Goal: Information Seeking & Learning: Learn about a topic

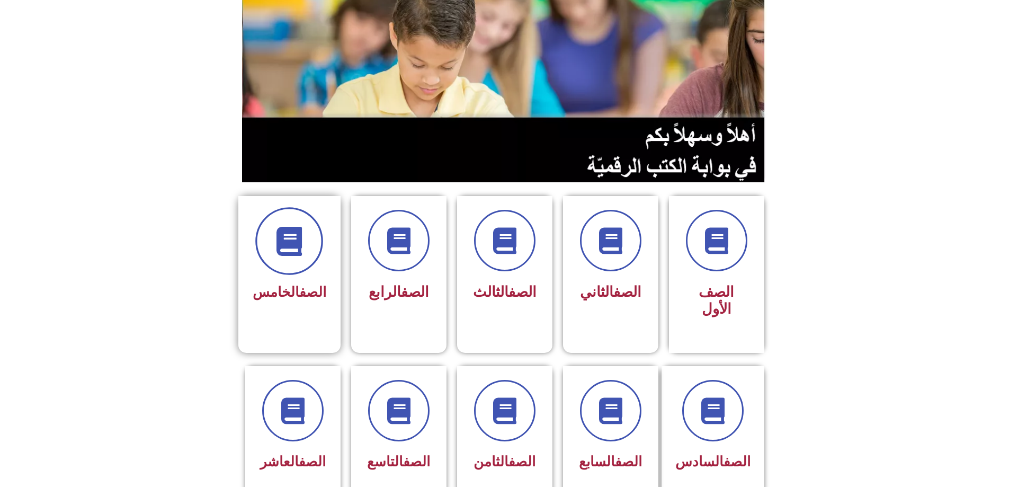
scroll to position [106, 0]
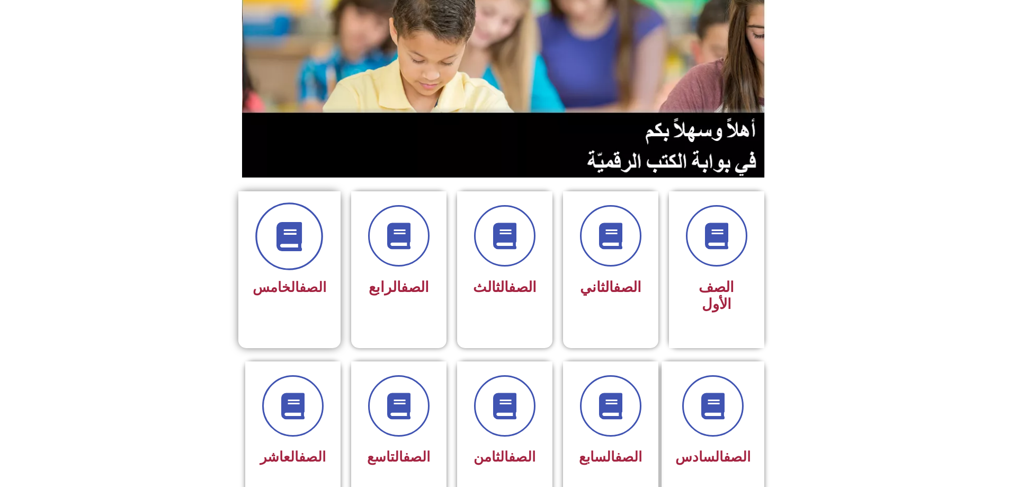
click at [283, 222] on icon at bounding box center [289, 236] width 29 height 29
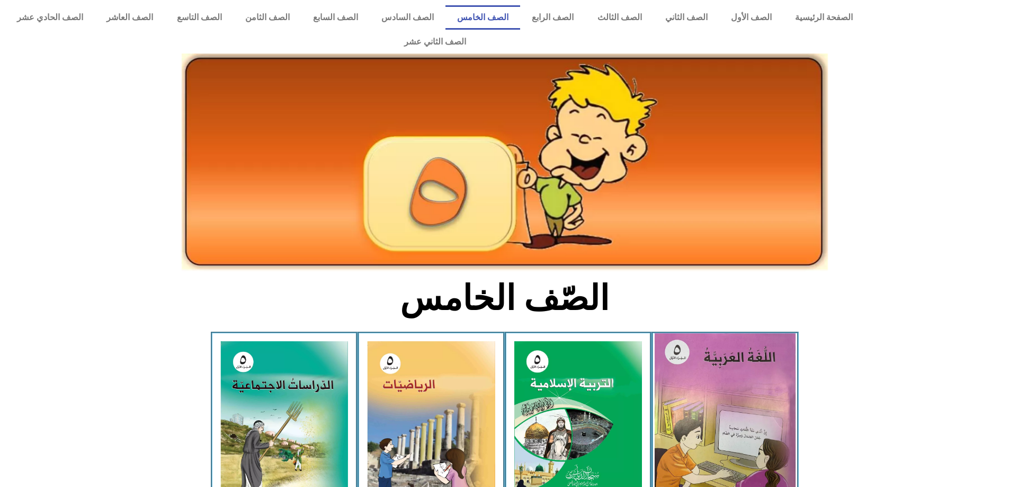
click at [707, 365] on img at bounding box center [725, 421] width 141 height 176
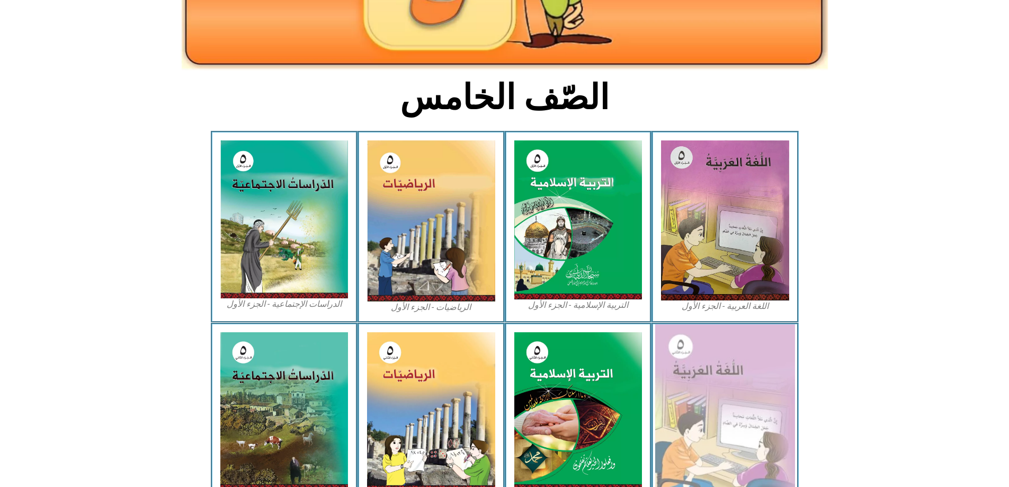
scroll to position [265, 0]
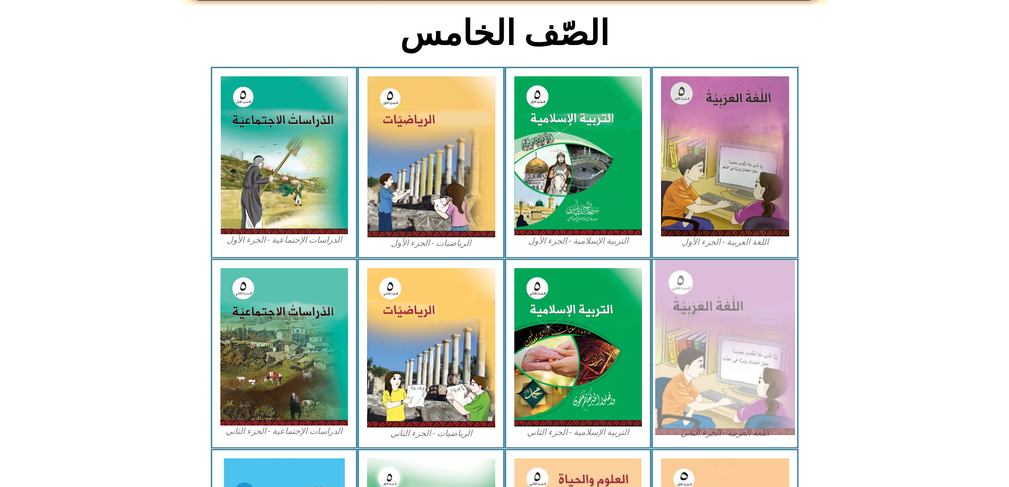
click at [699, 320] on img at bounding box center [725, 347] width 140 height 175
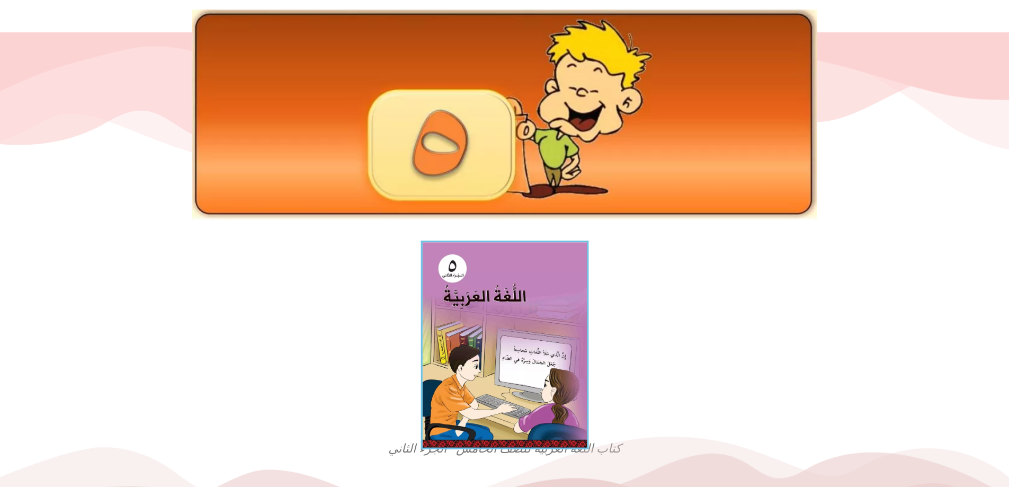
scroll to position [159, 0]
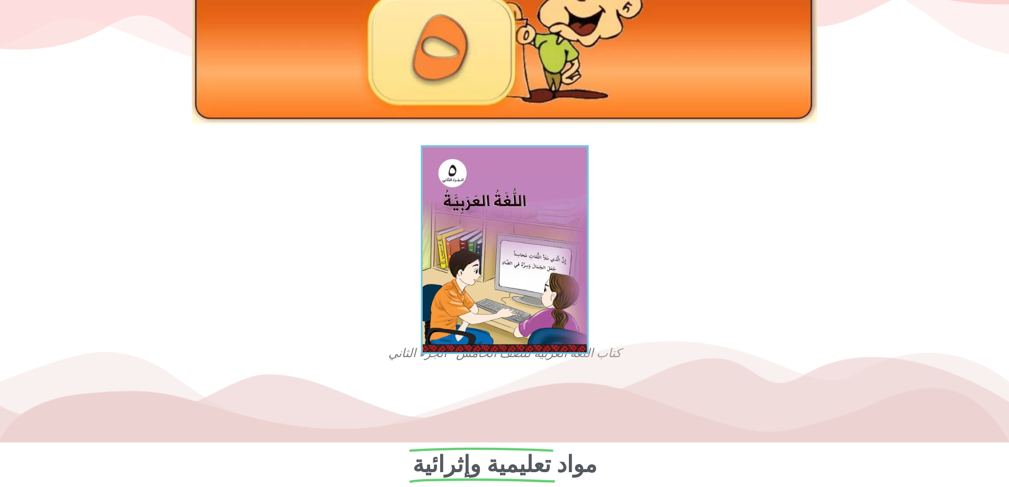
click at [464, 284] on img at bounding box center [505, 249] width 168 height 209
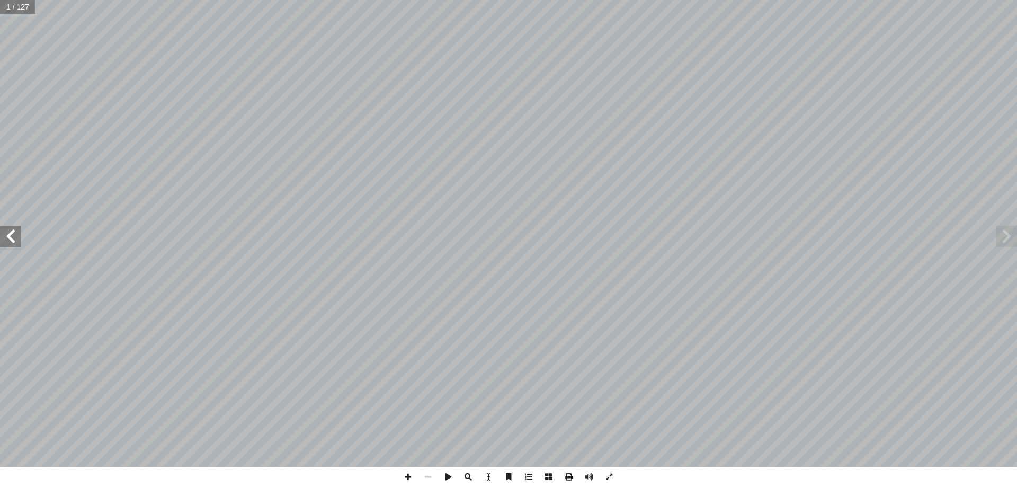
click at [2, 233] on span at bounding box center [10, 236] width 21 height 21
click at [20, 232] on span at bounding box center [10, 236] width 21 height 21
click at [433, 480] on span at bounding box center [428, 477] width 20 height 20
click at [535, 480] on span at bounding box center [529, 477] width 20 height 20
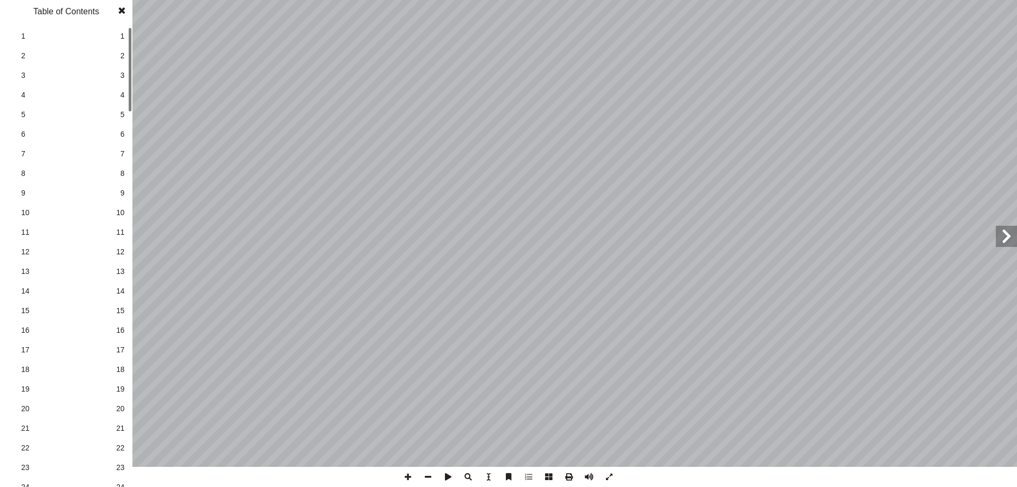
click at [117, 187] on link "9 9" at bounding box center [64, 193] width 119 height 20
click at [120, 8] on span at bounding box center [121, 10] width 19 height 21
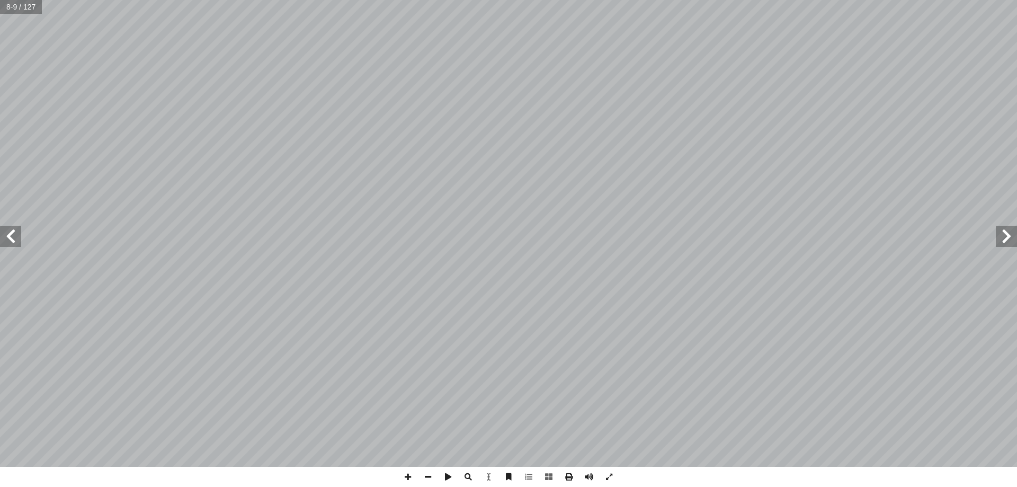
click at [9, 237] on span at bounding box center [10, 236] width 21 height 21
click at [6, 240] on span at bounding box center [10, 236] width 21 height 21
click at [20, 238] on span at bounding box center [10, 236] width 21 height 21
click at [18, 233] on span at bounding box center [10, 236] width 21 height 21
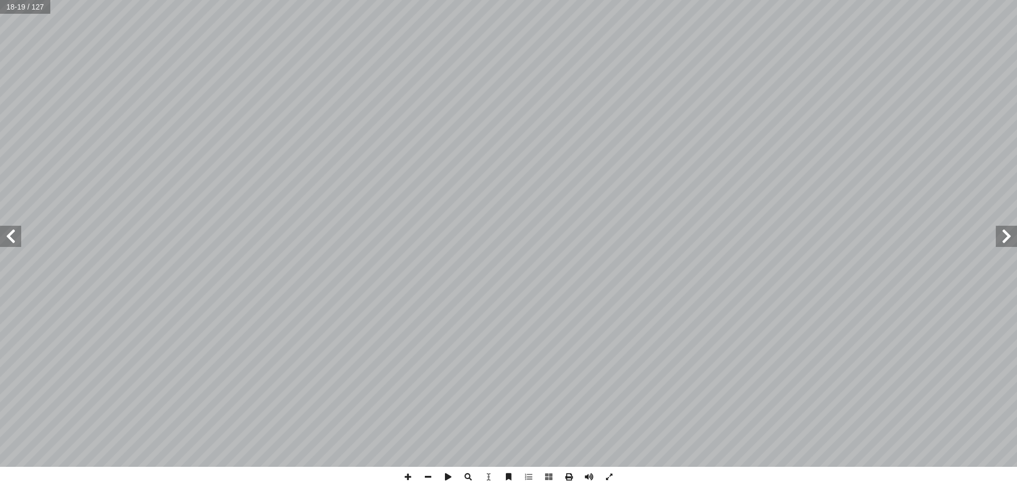
click at [4, 237] on span at bounding box center [10, 236] width 21 height 21
click at [6, 235] on span at bounding box center [10, 236] width 21 height 21
click at [7, 235] on span at bounding box center [10, 236] width 21 height 21
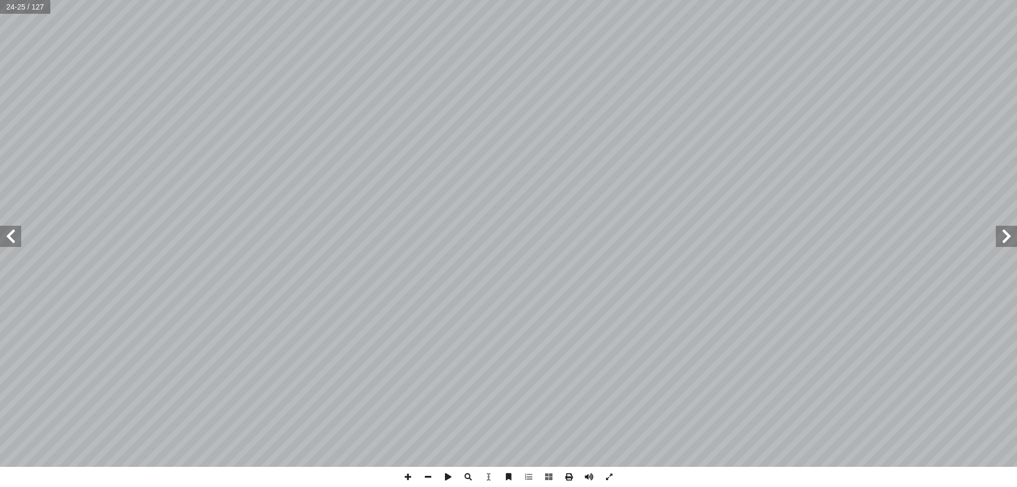
click at [7, 235] on span at bounding box center [10, 236] width 21 height 21
click at [530, 479] on span at bounding box center [529, 477] width 20 height 20
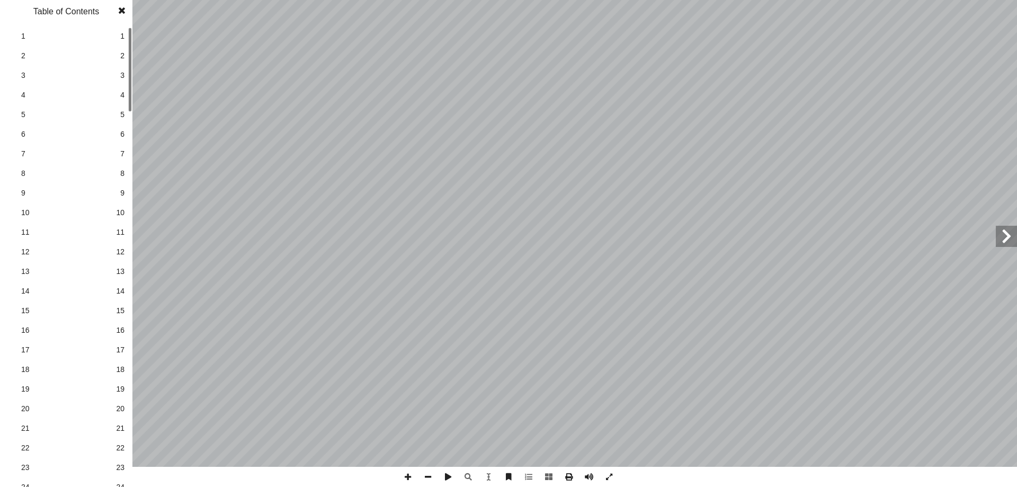
click at [127, 15] on span at bounding box center [121, 10] width 19 height 21
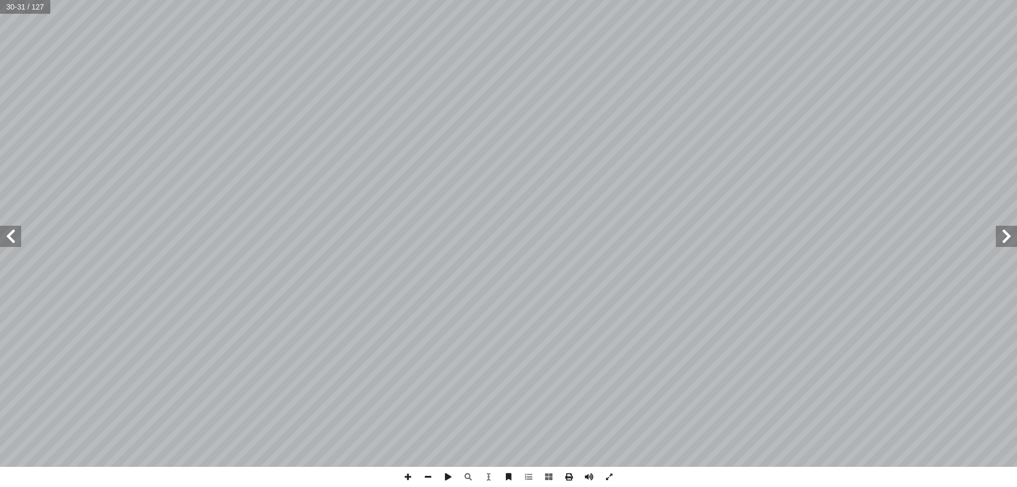
click at [7, 232] on span at bounding box center [10, 236] width 21 height 21
drag, startPoint x: 0, startPoint y: 230, endPoint x: 5, endPoint y: 229, distance: 5.4
click at [5, 229] on span at bounding box center [10, 236] width 21 height 21
click at [4, 233] on span at bounding box center [10, 236] width 21 height 21
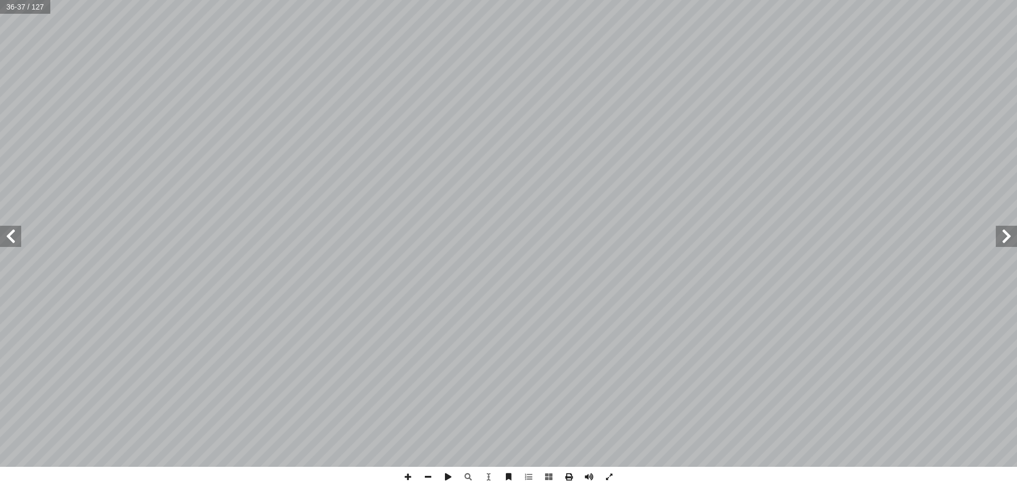
click at [4, 232] on span at bounding box center [10, 236] width 21 height 21
click at [1009, 239] on span at bounding box center [1006, 236] width 21 height 21
click at [15, 235] on span at bounding box center [10, 236] width 21 height 21
click at [8, 232] on span at bounding box center [10, 236] width 21 height 21
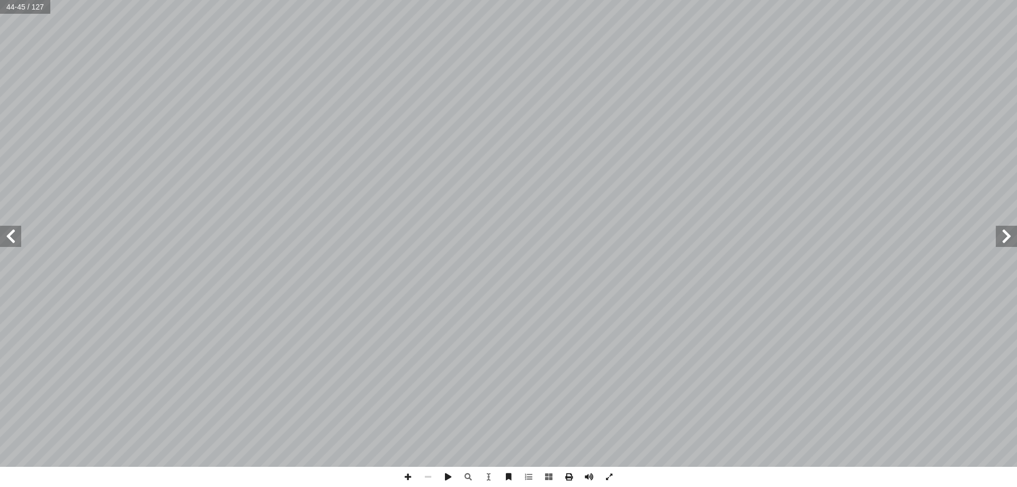
click at [7, 233] on span at bounding box center [10, 236] width 21 height 21
click at [13, 242] on span at bounding box center [10, 236] width 21 height 21
click at [1011, 237] on span at bounding box center [1006, 236] width 21 height 21
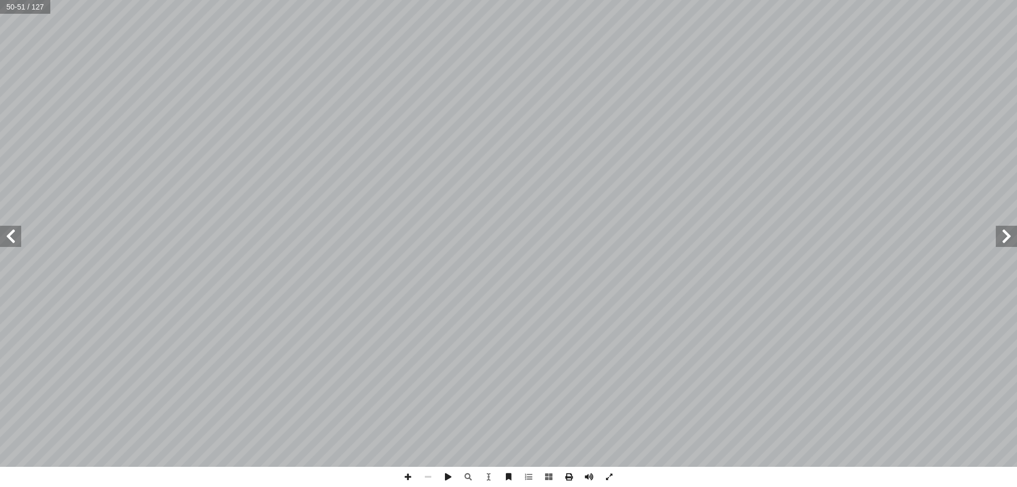
click at [1011, 237] on span at bounding box center [1006, 236] width 21 height 21
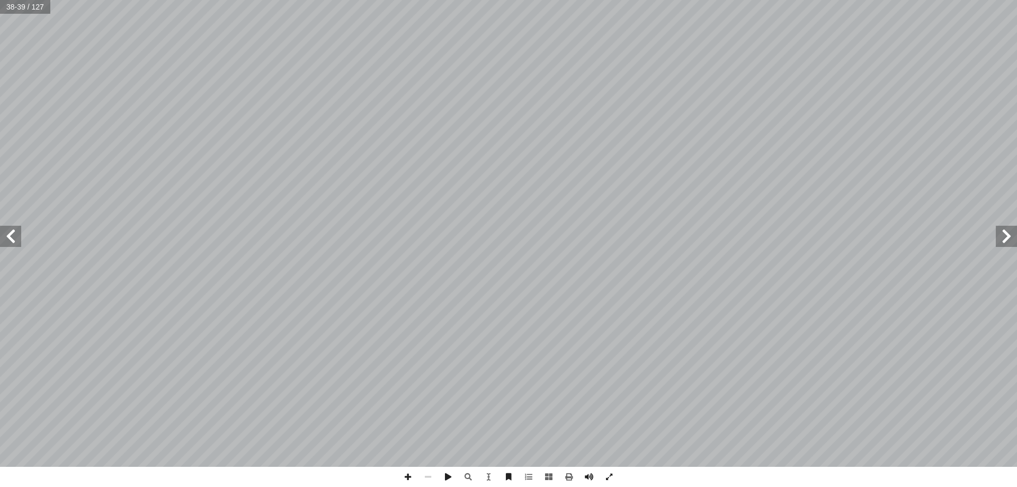
click at [11, 238] on span at bounding box center [10, 236] width 21 height 21
click at [10, 238] on span at bounding box center [10, 236] width 21 height 21
click at [10, 237] on span at bounding box center [10, 236] width 21 height 21
click at [14, 239] on span at bounding box center [10, 236] width 21 height 21
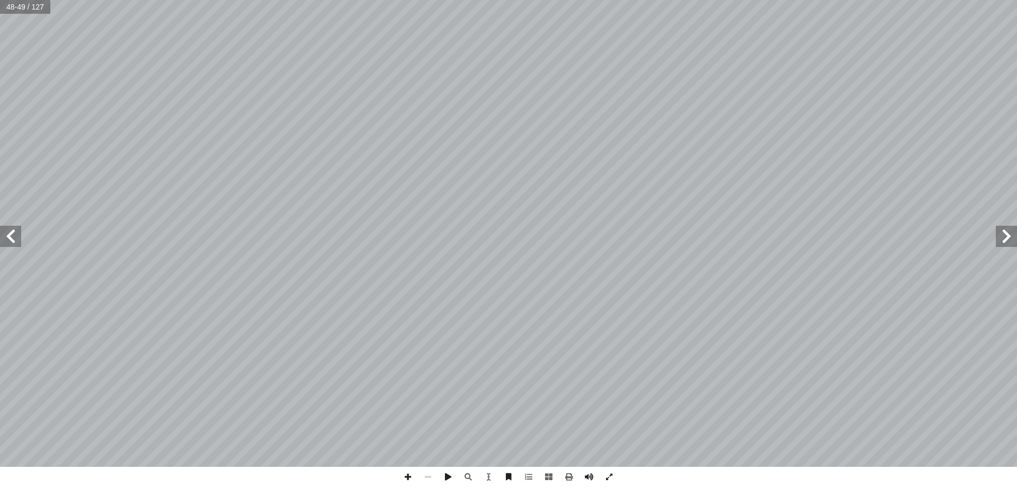
click at [18, 244] on span at bounding box center [10, 236] width 21 height 21
click at [10, 243] on span at bounding box center [10, 236] width 21 height 21
click at [1012, 240] on span at bounding box center [1006, 236] width 21 height 21
click at [9, 239] on span at bounding box center [10, 236] width 21 height 21
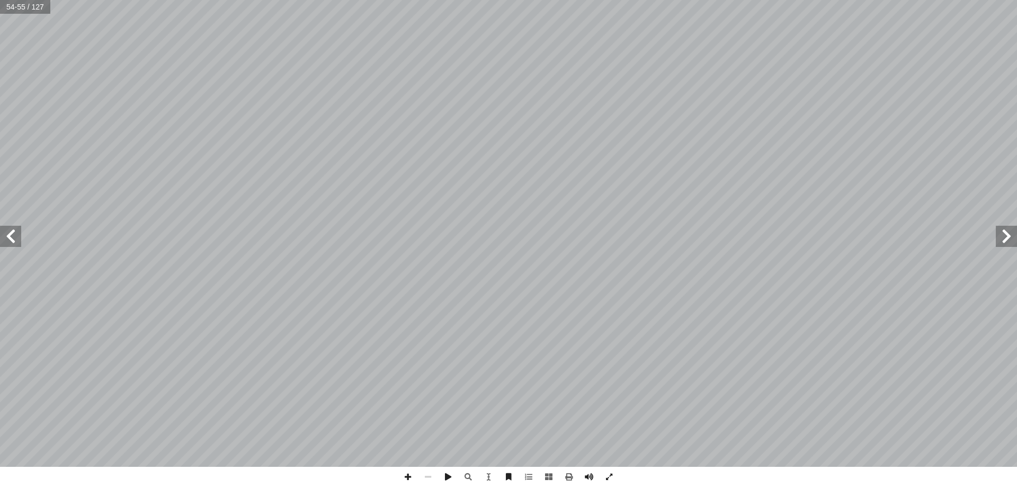
click at [10, 237] on span at bounding box center [10, 236] width 21 height 21
click at [1014, 238] on span at bounding box center [1006, 236] width 21 height 21
click at [21, 245] on span at bounding box center [10, 236] width 21 height 21
click at [20, 244] on span at bounding box center [10, 236] width 21 height 21
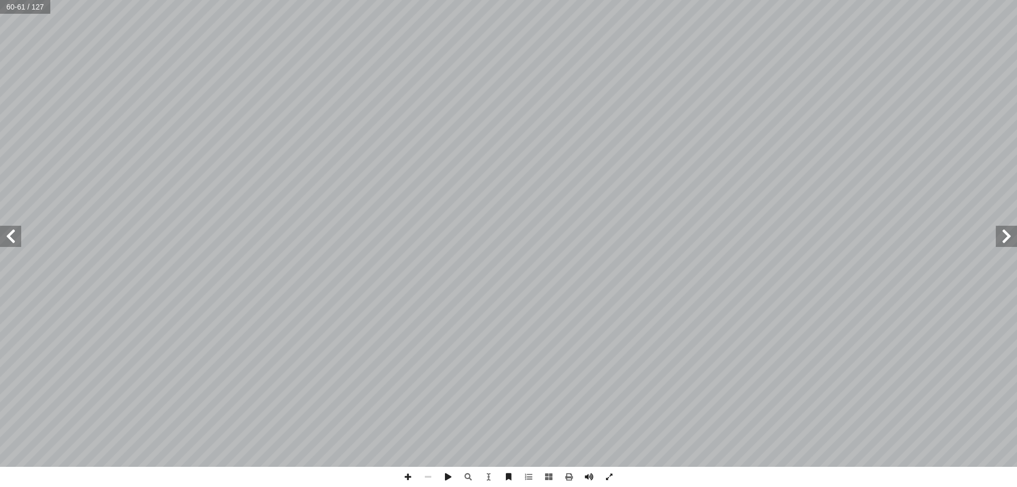
click at [1016, 236] on span at bounding box center [1006, 236] width 21 height 21
click at [1003, 242] on span at bounding box center [1006, 236] width 21 height 21
click at [1001, 243] on span at bounding box center [1006, 236] width 21 height 21
click at [4, 232] on span at bounding box center [10, 236] width 21 height 21
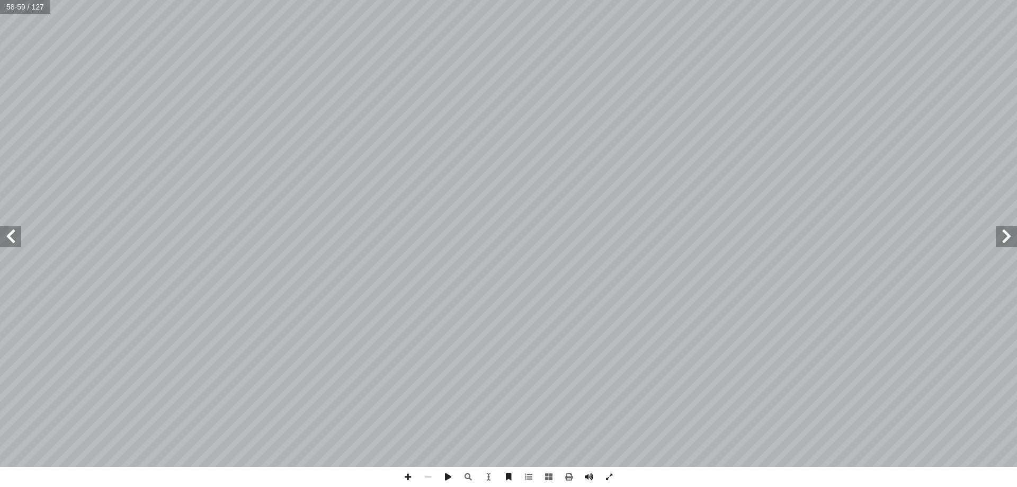
click at [4, 232] on span at bounding box center [10, 236] width 21 height 21
click at [16, 243] on span at bounding box center [10, 236] width 21 height 21
click at [0, 244] on span at bounding box center [10, 236] width 21 height 21
click at [14, 230] on span at bounding box center [10, 236] width 21 height 21
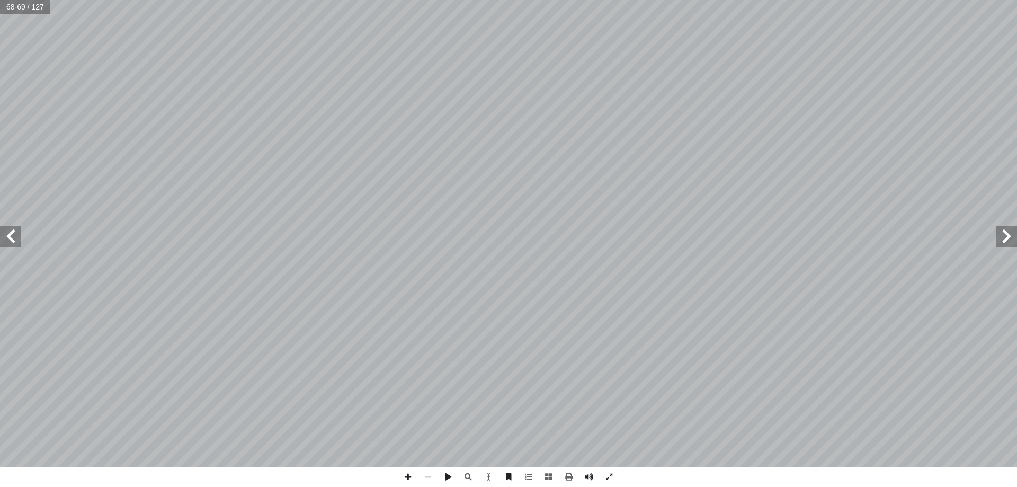
click at [16, 228] on span at bounding box center [10, 236] width 21 height 21
click at [1005, 241] on span at bounding box center [1006, 236] width 21 height 21
click at [1006, 240] on span at bounding box center [1006, 236] width 21 height 21
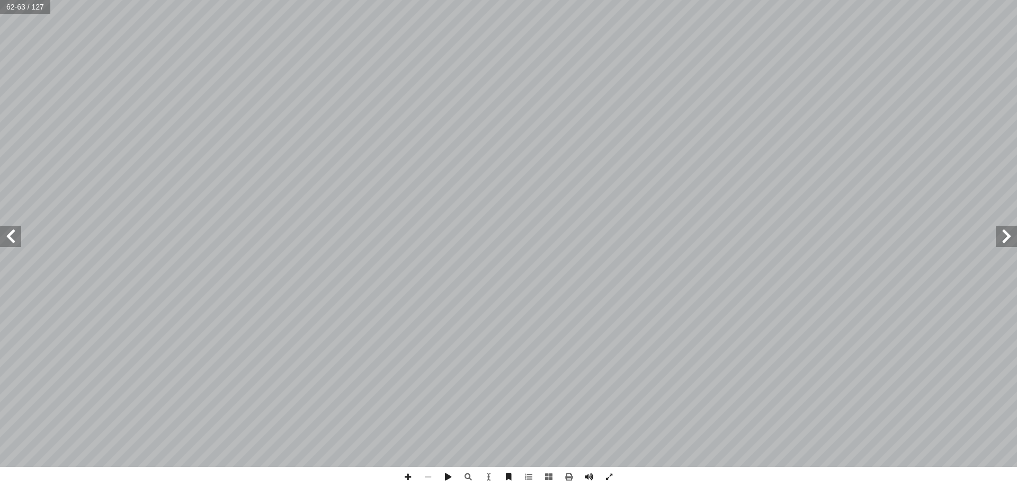
click at [1006, 240] on span at bounding box center [1006, 236] width 21 height 21
click at [1002, 244] on span at bounding box center [1006, 236] width 21 height 21
